Goal: Book appointment/travel/reservation

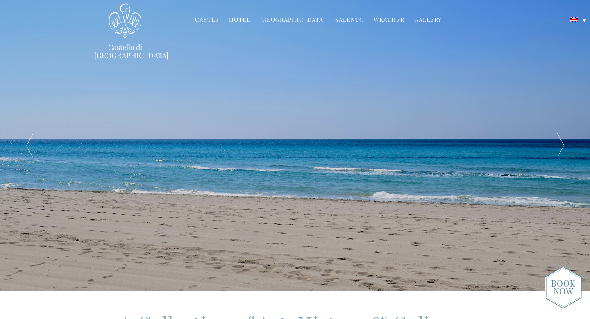
click at [244, 21] on link "Hotel" at bounding box center [239, 20] width 21 height 9
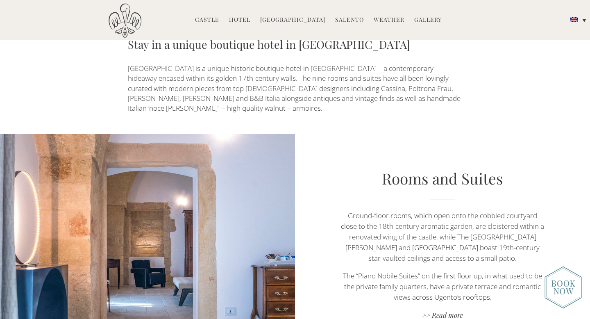
scroll to position [407, 0]
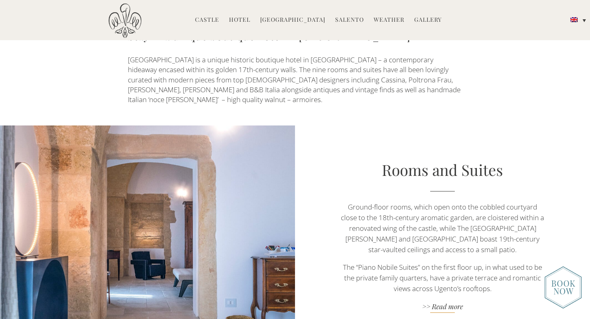
click at [443, 301] on link ">> Read more" at bounding box center [442, 306] width 206 height 11
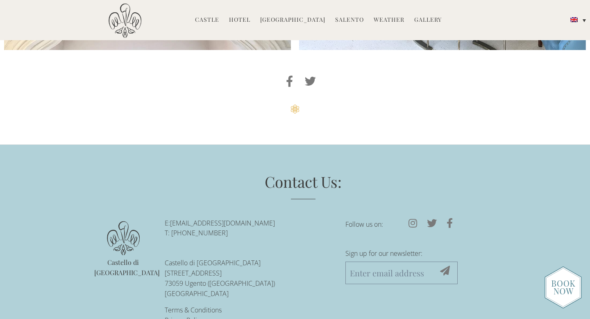
scroll to position [2146, 0]
